Goal: Navigation & Orientation: Find specific page/section

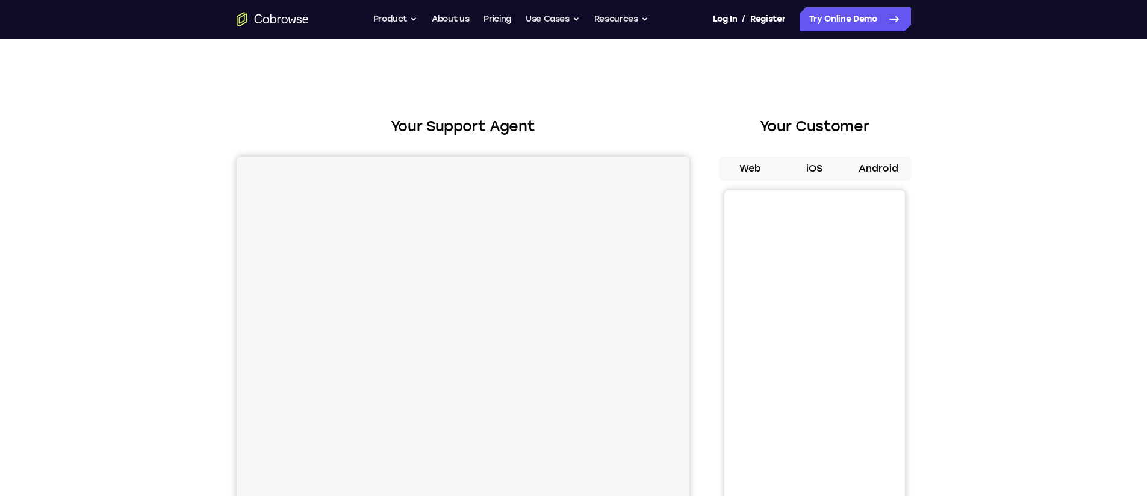
click at [860, 157] on button "Android" at bounding box center [879, 169] width 64 height 24
click at [900, 157] on button "Android" at bounding box center [879, 169] width 64 height 24
click at [896, 157] on button "Android" at bounding box center [879, 169] width 64 height 24
click at [895, 157] on button "Android" at bounding box center [879, 169] width 64 height 24
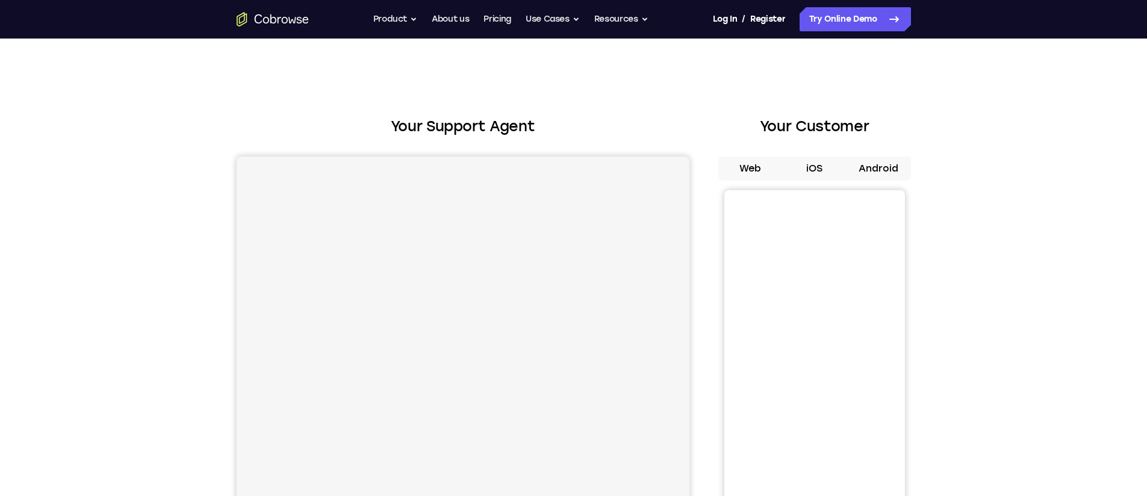
click at [901, 157] on button "Android" at bounding box center [879, 169] width 64 height 24
drag, startPoint x: 901, startPoint y: 152, endPoint x: 863, endPoint y: 146, distance: 38.4
click at [898, 157] on button "Android" at bounding box center [879, 169] width 64 height 24
